Goal: Transaction & Acquisition: Purchase product/service

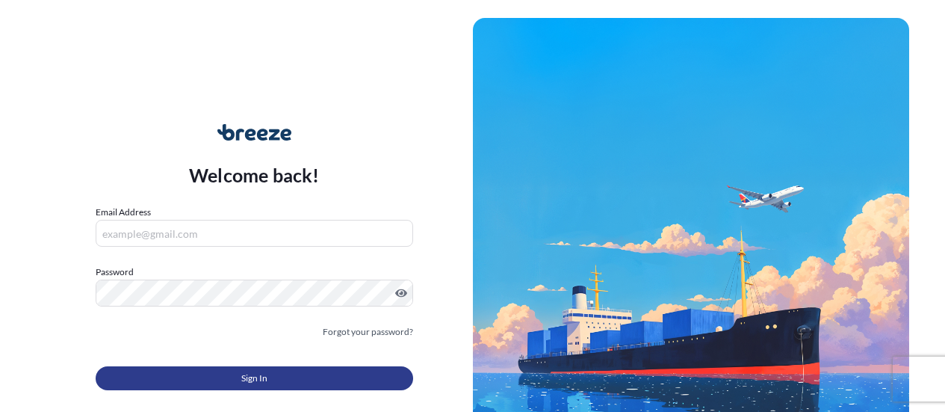
type input "[EMAIL_ADDRESS][DOMAIN_NAME]"
click at [293, 380] on button "Sign In" at bounding box center [255, 378] width 318 height 24
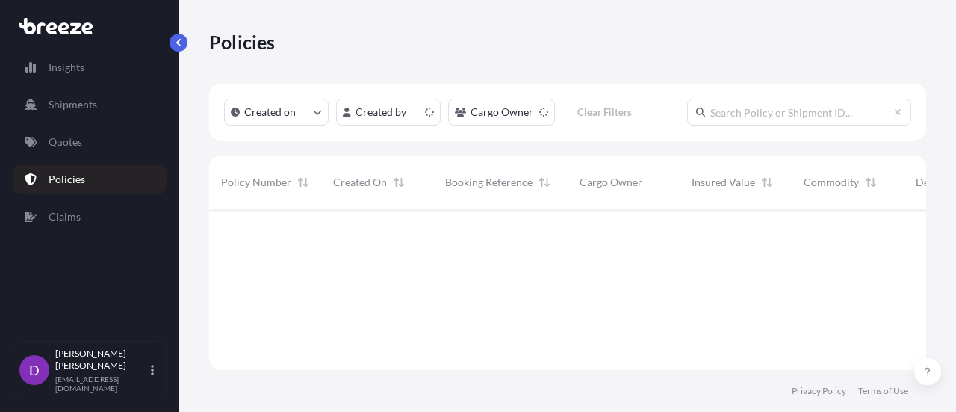
scroll to position [158, 706]
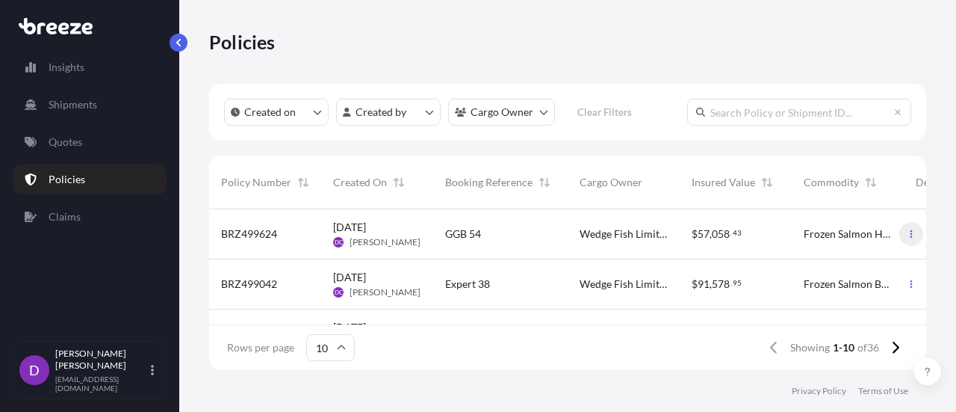
click at [907, 233] on icon "button" at bounding box center [911, 233] width 9 height 9
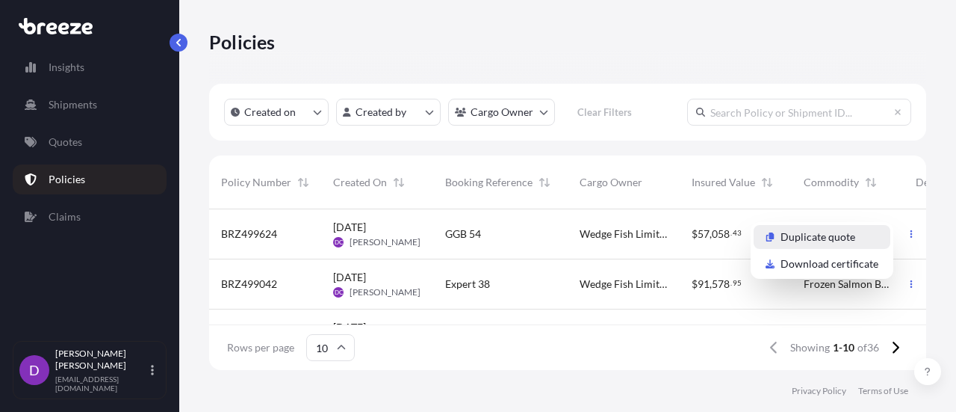
click at [821, 238] on p "Duplicate quote" at bounding box center [818, 236] width 75 height 15
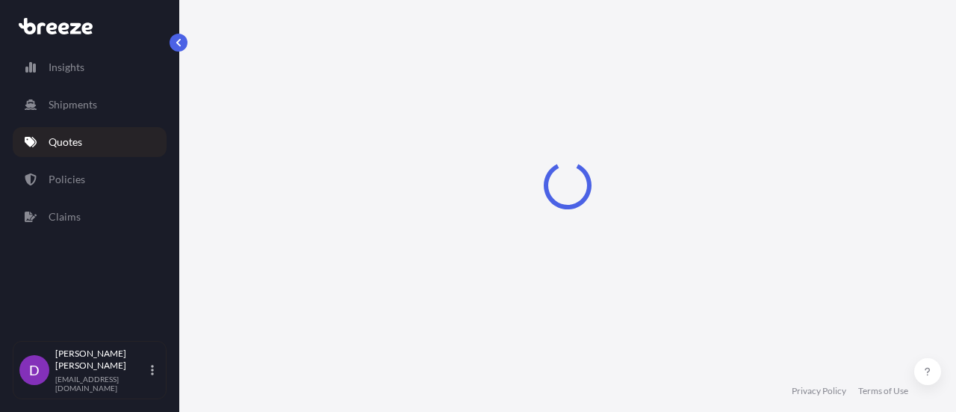
select select "Road"
select select "Sea"
select select "Road"
select select "2"
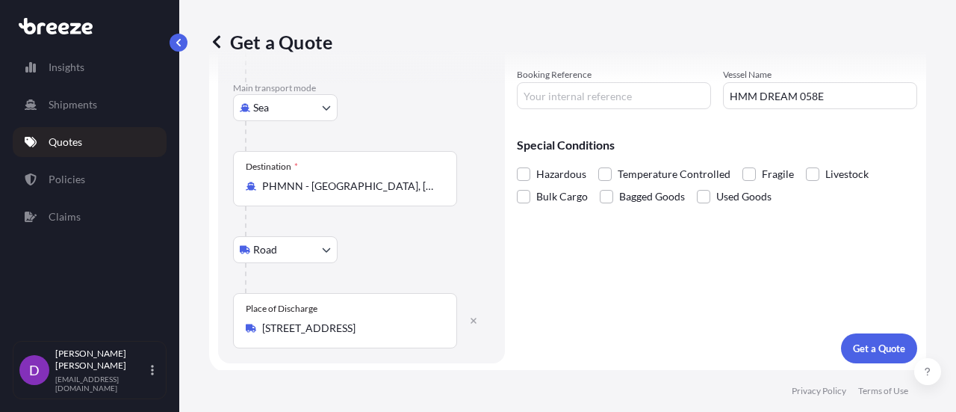
scroll to position [288, 0]
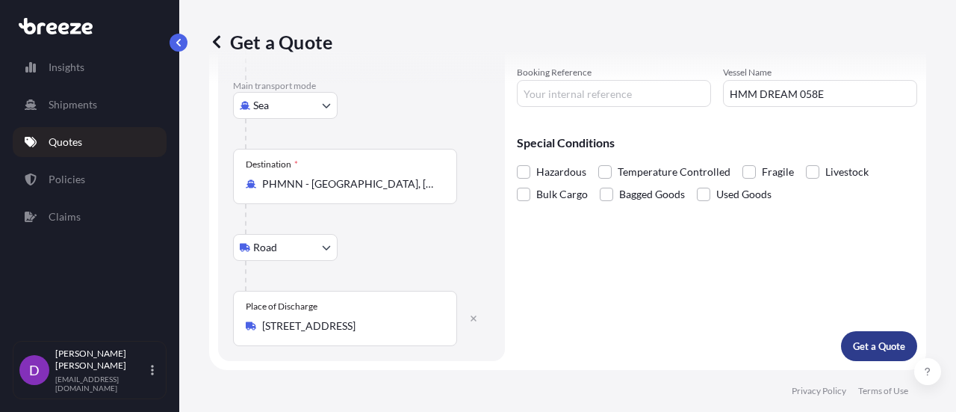
click at [886, 344] on p "Get a Quote" at bounding box center [879, 345] width 52 height 15
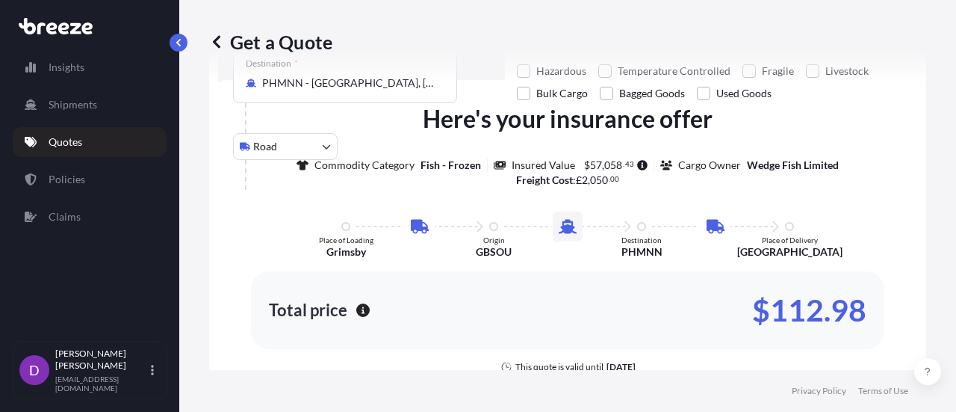
scroll to position [394, 0]
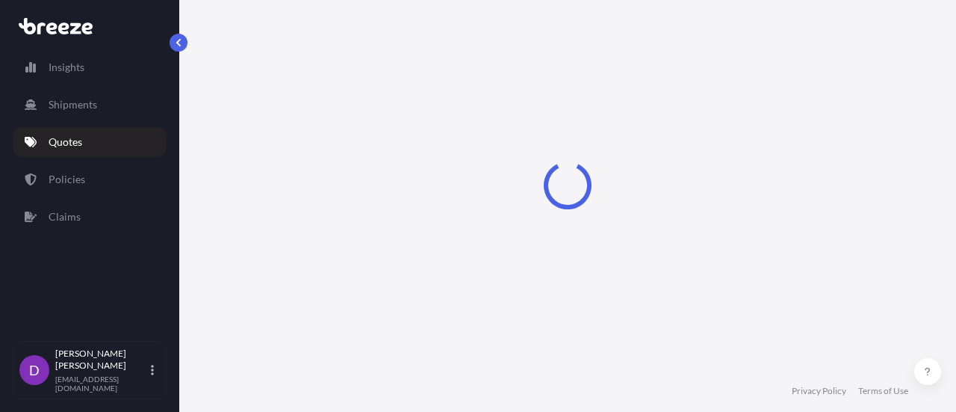
select select "Road"
select select "Sea"
select select "Road"
select select "2"
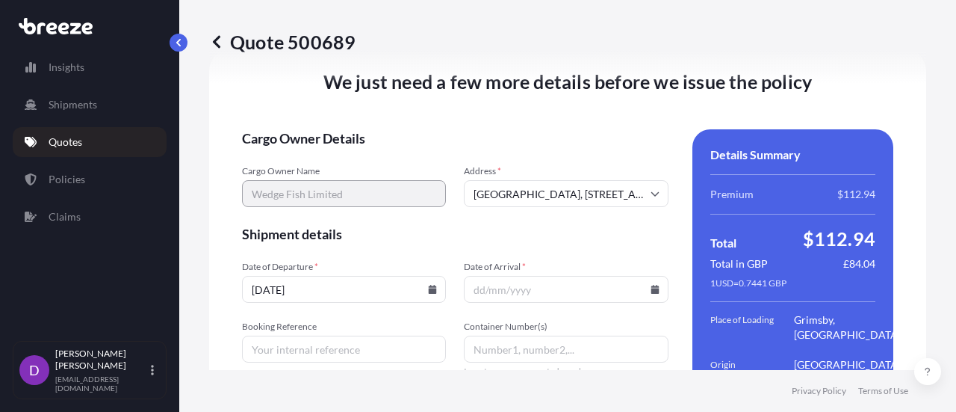
scroll to position [2190, 0]
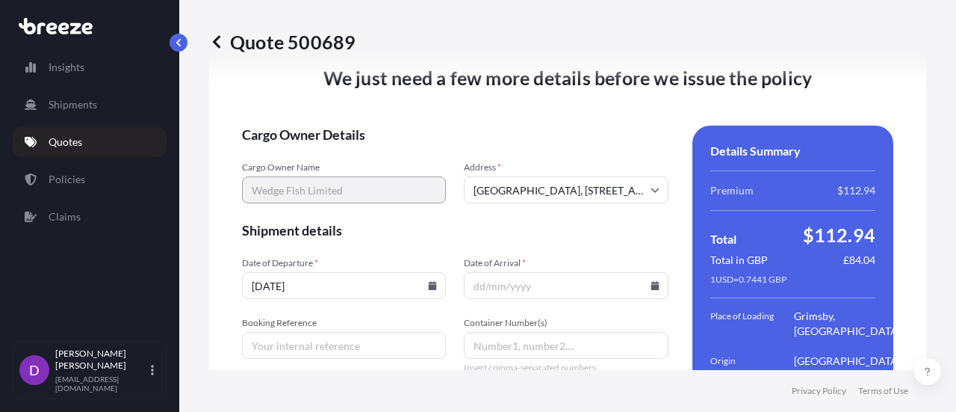
click at [279, 299] on input "[DATE]" at bounding box center [344, 285] width 204 height 27
type input "[DATE]"
click at [488, 299] on input "Date of Arrival *" at bounding box center [566, 285] width 204 height 27
type input "[DATE]"
click at [339, 355] on input "Booking Reference" at bounding box center [344, 345] width 204 height 27
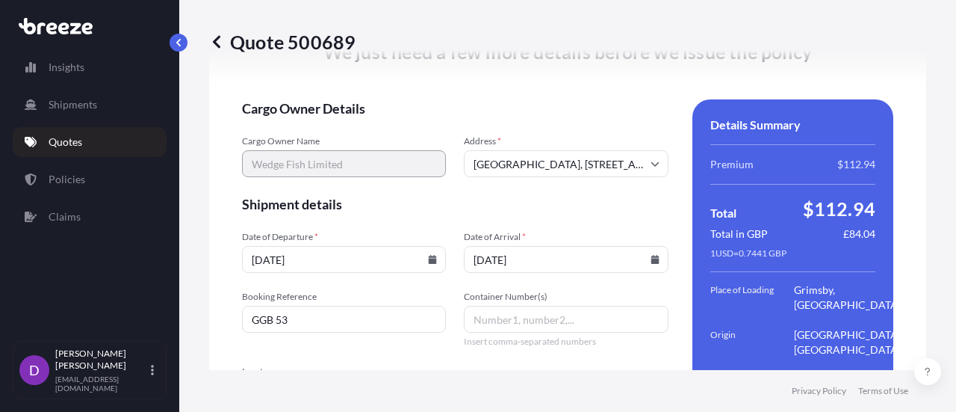
scroll to position [2286, 0]
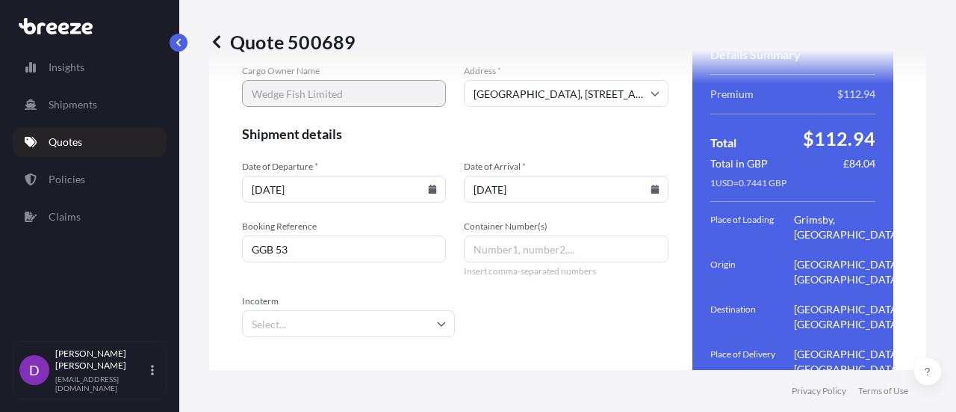
type input "GGB 53"
paste input "ONEU9243672"
type input "ONEU9243672"
click at [440, 337] on input "Incoterm" at bounding box center [348, 323] width 213 height 27
click at [278, 186] on li "CIF" at bounding box center [346, 191] width 197 height 28
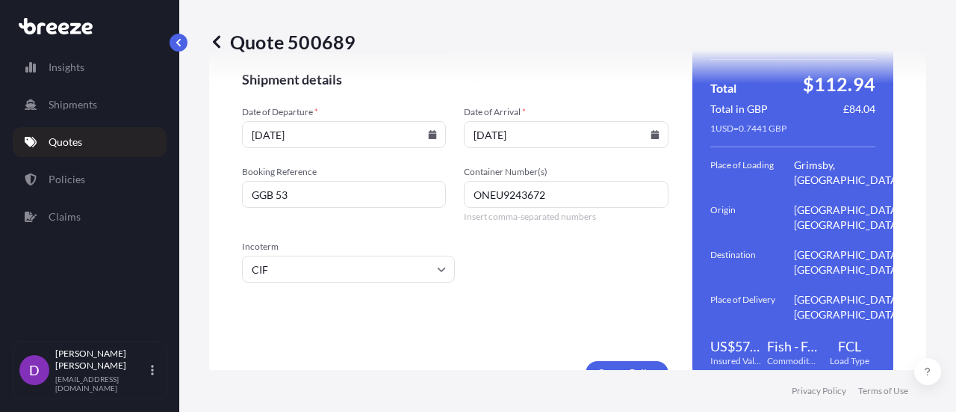
scroll to position [2406, 0]
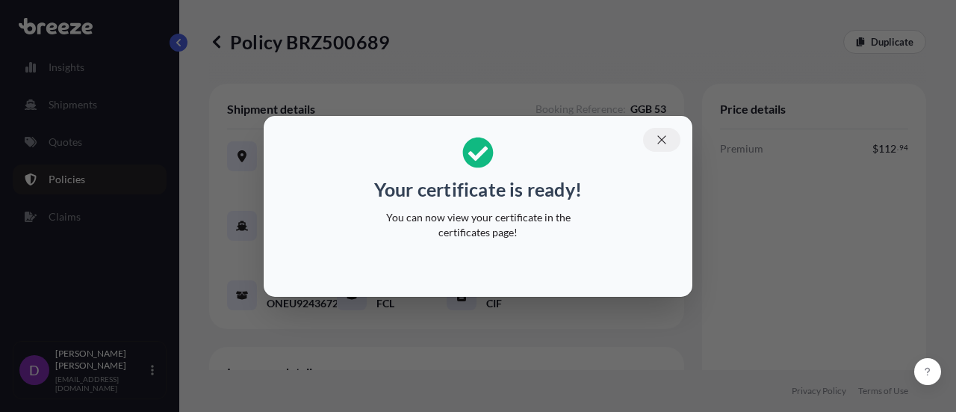
click at [663, 136] on icon "button" at bounding box center [661, 139] width 13 height 13
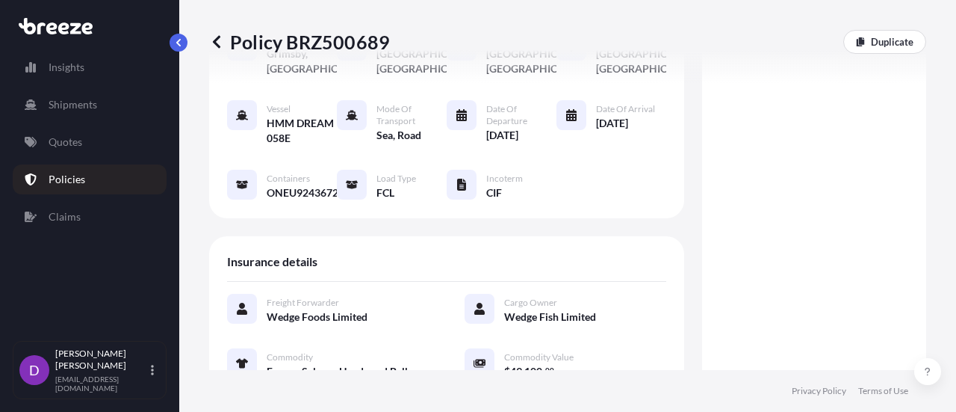
scroll to position [97, 0]
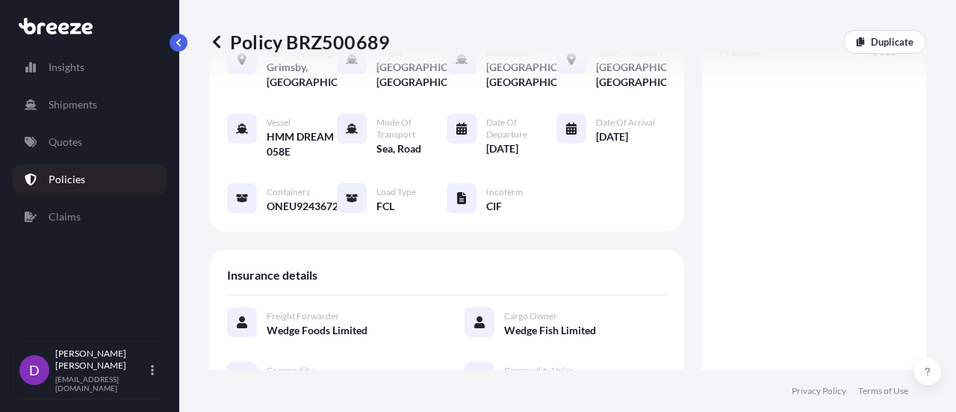
click at [242, 134] on icon at bounding box center [242, 129] width 12 height 10
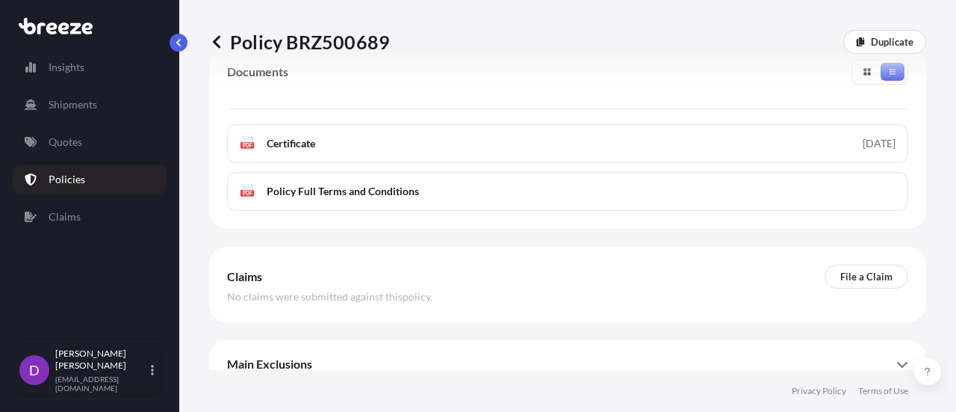
scroll to position [572, 0]
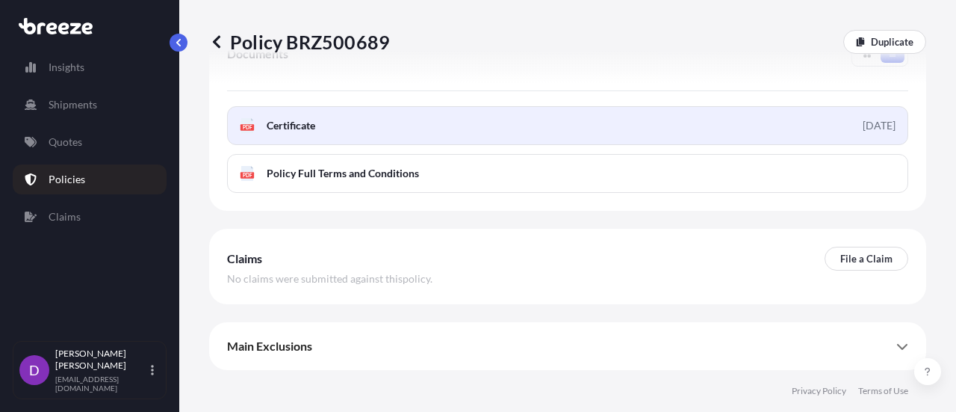
click at [618, 123] on link "PDF Certificate [DATE]" at bounding box center [567, 125] width 681 height 39
